Goal: Task Accomplishment & Management: Use online tool/utility

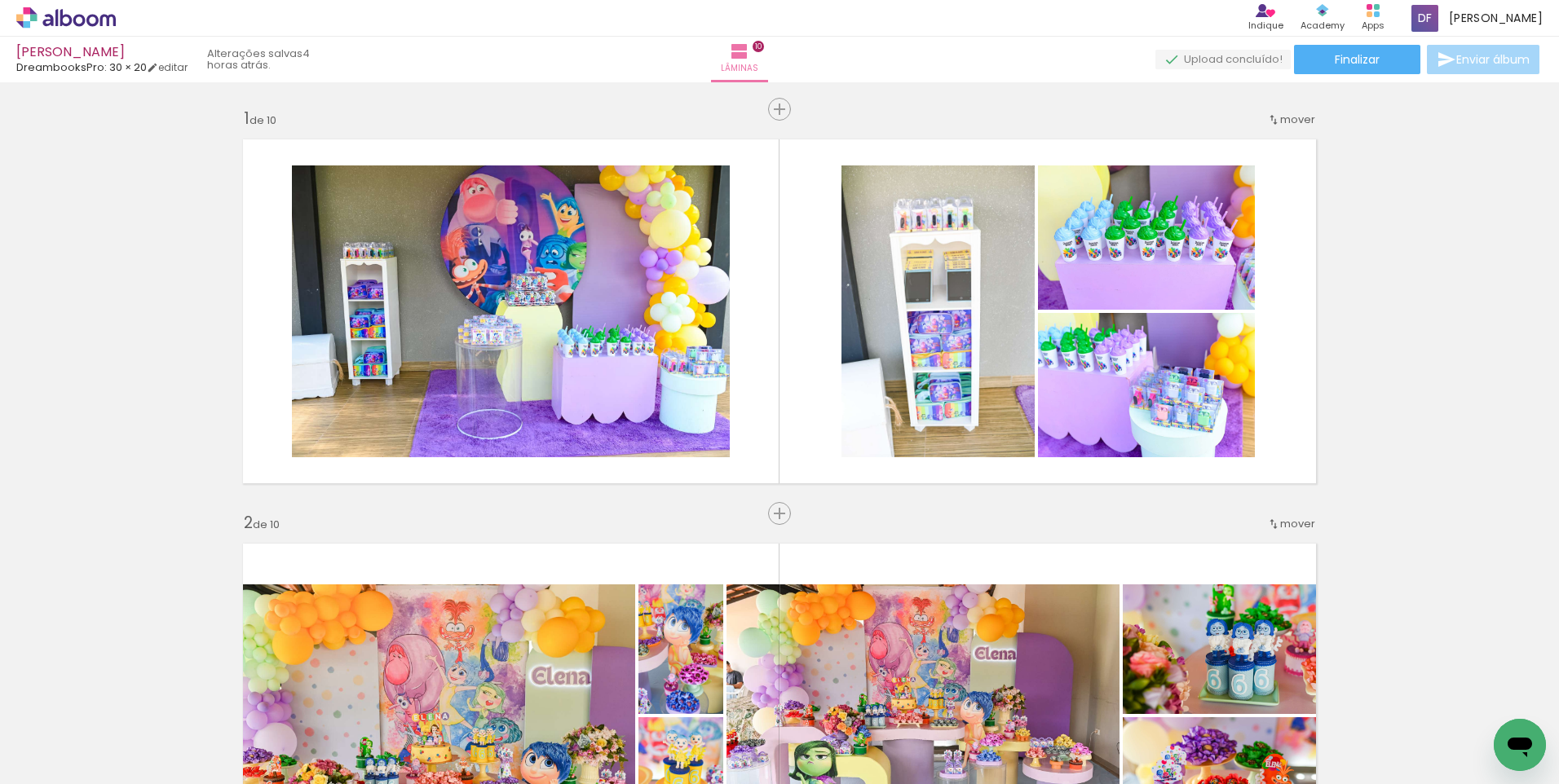
scroll to position [0, 2425]
